Goal: Information Seeking & Learning: Learn about a topic

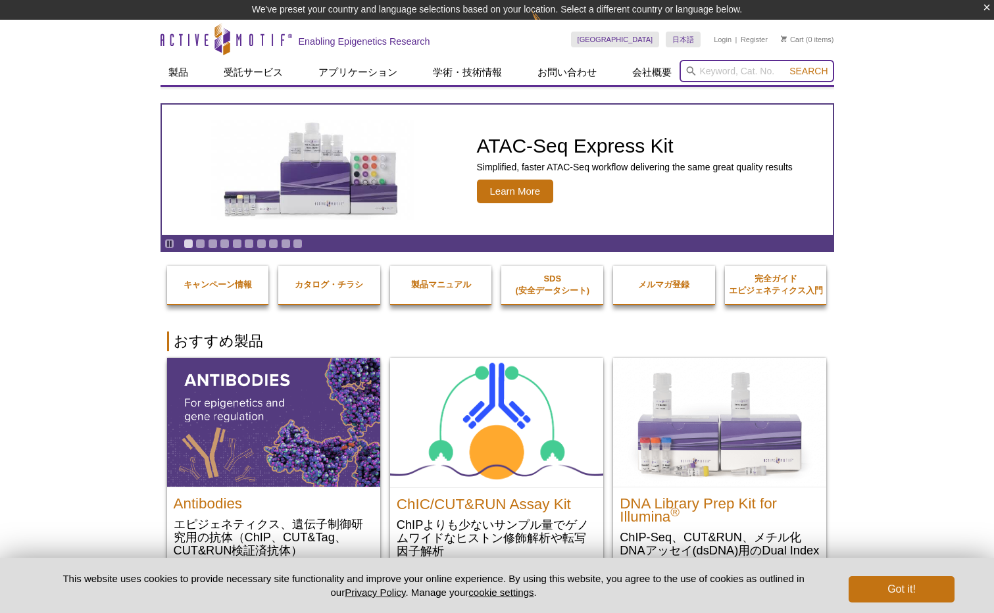
click at [710, 64] on input "search" at bounding box center [756, 71] width 155 height 22
paste input "31853"
type input "31853"
click at [785, 65] on button "Search" at bounding box center [808, 71] width 46 height 12
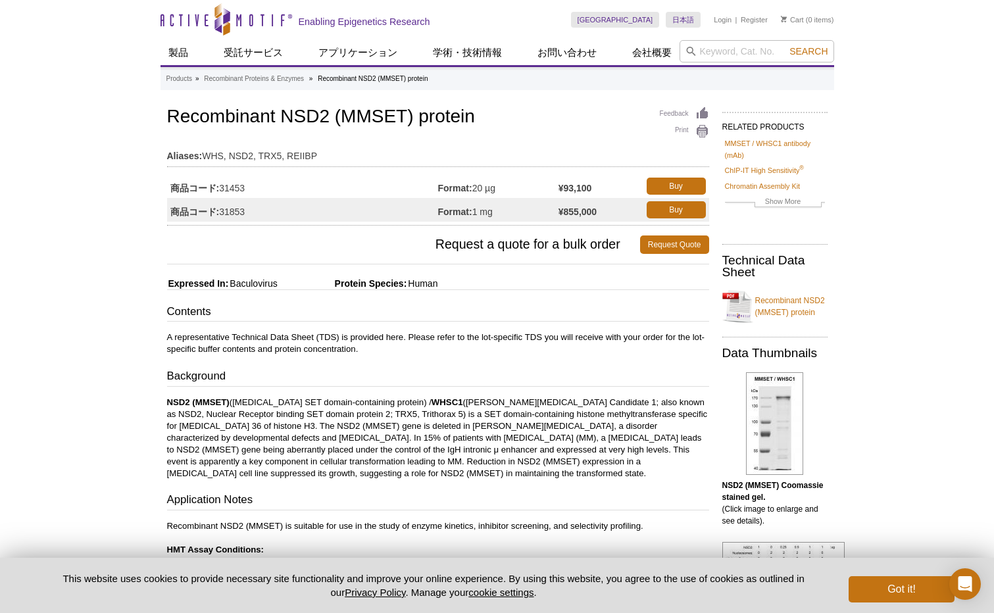
click at [236, 210] on td "商品コード: 31853" at bounding box center [302, 210] width 271 height 24
click at [107, 295] on div "Active Motif Logo Enabling Epigenetics Research 0 Search Skip to content Active…" at bounding box center [497, 561] width 994 height 1123
drag, startPoint x: 175, startPoint y: 118, endPoint x: 241, endPoint y: 122, distance: 65.9
click at [304, 122] on h1 "Recombinant NSD2 (MMSET) protein" at bounding box center [438, 118] width 542 height 22
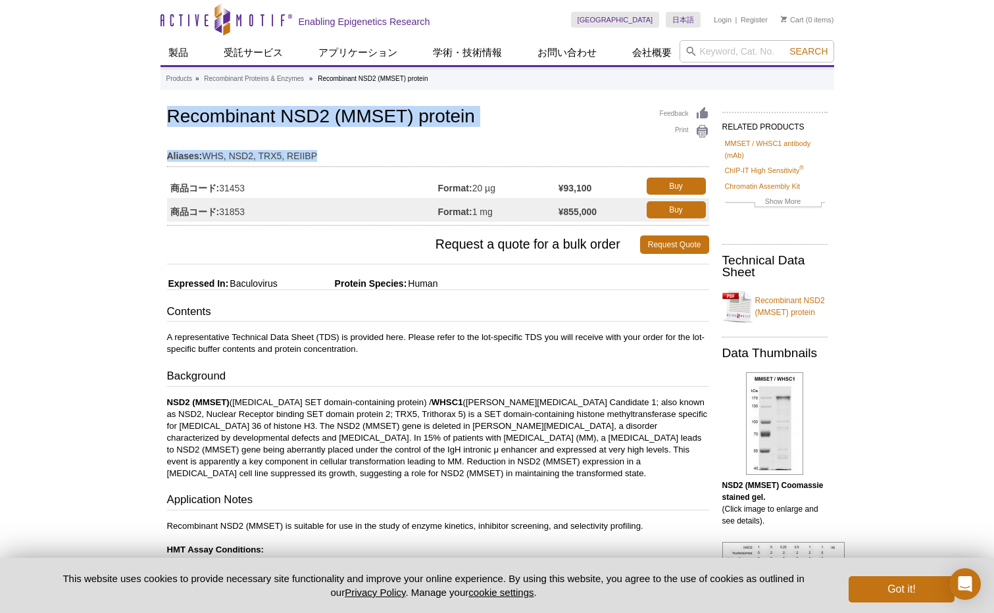
drag, startPoint x: 171, startPoint y: 112, endPoint x: 487, endPoint y: 146, distance: 318.2
click at [487, 146] on div "Feedback Print Recombinant NSD2 (MMSET) protein Aliases: WHS, NSD2, TRX5, REIIB…" at bounding box center [438, 165] width 542 height 122
click at [491, 121] on h1 "Recombinant NSD2 (MMSET) protein" at bounding box center [438, 118] width 542 height 22
drag, startPoint x: 487, startPoint y: 116, endPoint x: 159, endPoint y: 109, distance: 329.0
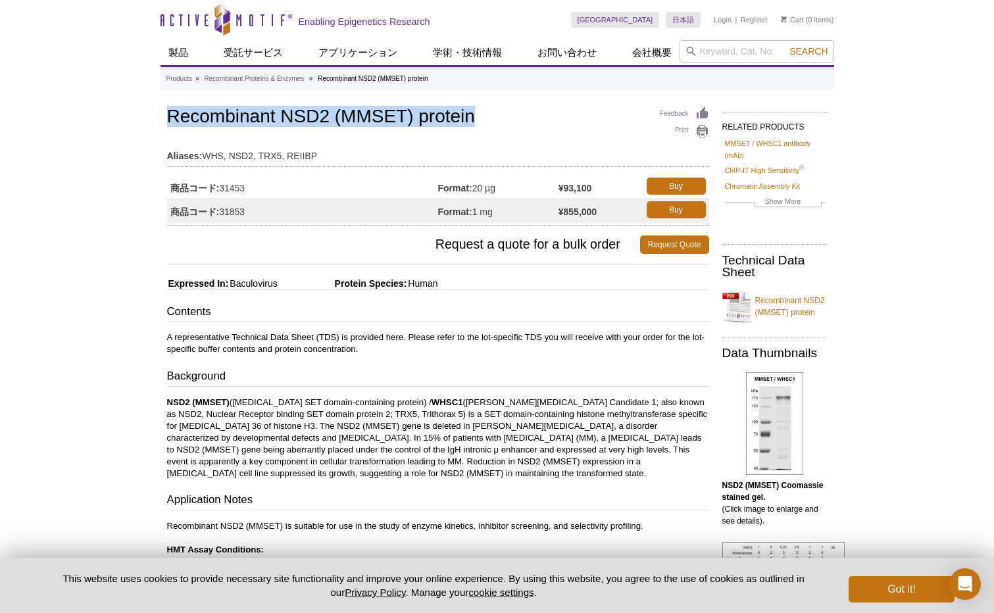
copy h1 "Recombinant NSD2 (MMSET) protein"
